Goal: Task Accomplishment & Management: Use online tool/utility

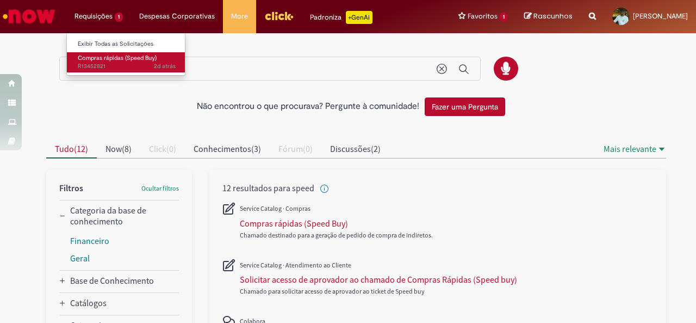
click at [102, 56] on span "Compras rápidas (Speed Buy)" at bounding box center [117, 58] width 79 height 8
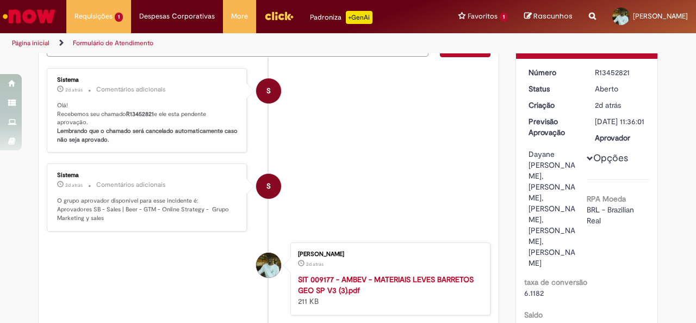
scroll to position [116, 0]
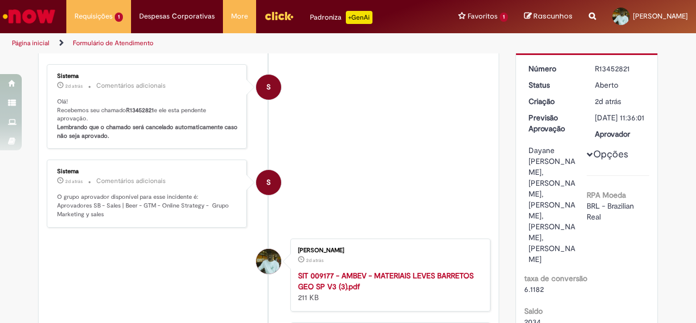
drag, startPoint x: 594, startPoint y: 150, endPoint x: 617, endPoint y: 258, distance: 111.2
click at [579, 252] on div "Dayane [PERSON_NAME], [PERSON_NAME], [PERSON_NAME], [PERSON_NAME], [PERSON_NAME]" at bounding box center [554, 205] width 51 height 120
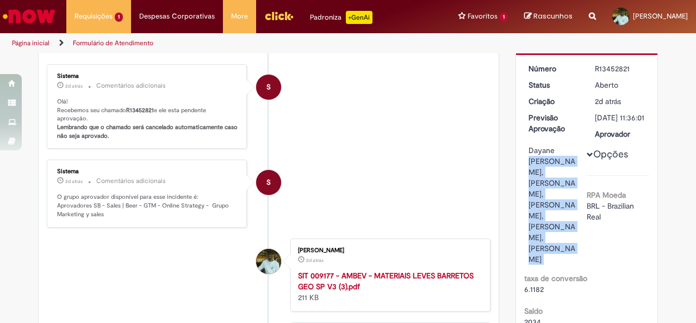
click at [579, 252] on div "Dayane [PERSON_NAME], [PERSON_NAME], [PERSON_NAME], [PERSON_NAME], [PERSON_NAME]" at bounding box center [554, 205] width 51 height 120
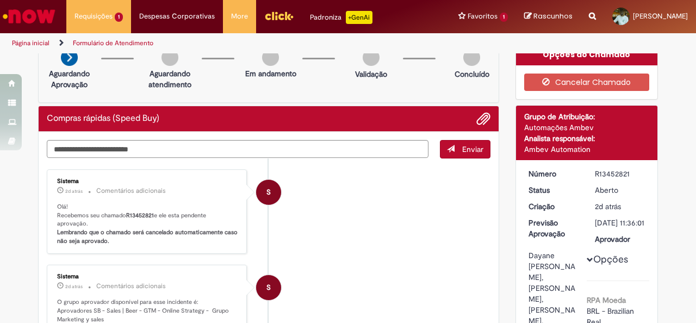
scroll to position [0, 0]
